Goal: Use online tool/utility: Use online tool/utility

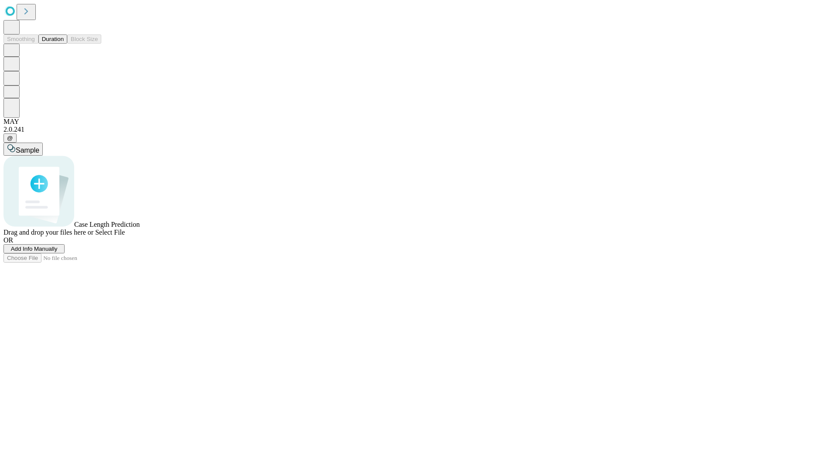
click at [64, 44] on button "Duration" at bounding box center [52, 38] width 29 height 9
click at [39, 147] on span "Sample" at bounding box center [28, 150] width 24 height 7
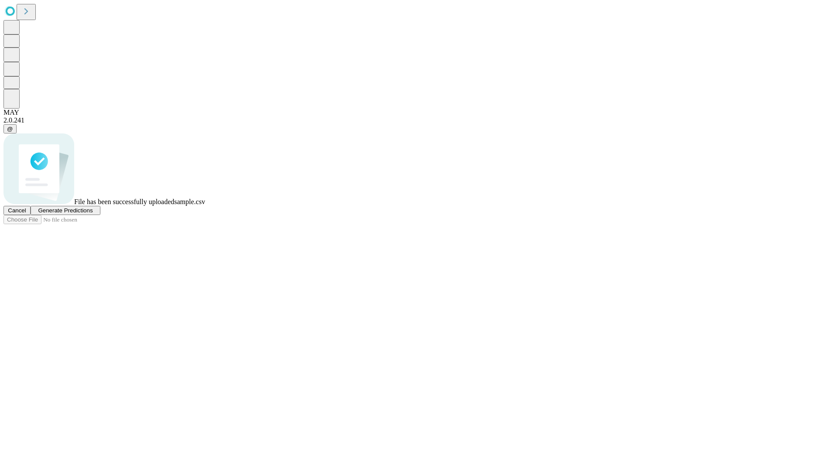
click at [92, 214] on span "Generate Predictions" at bounding box center [65, 210] width 55 height 7
